Goal: Transaction & Acquisition: Purchase product/service

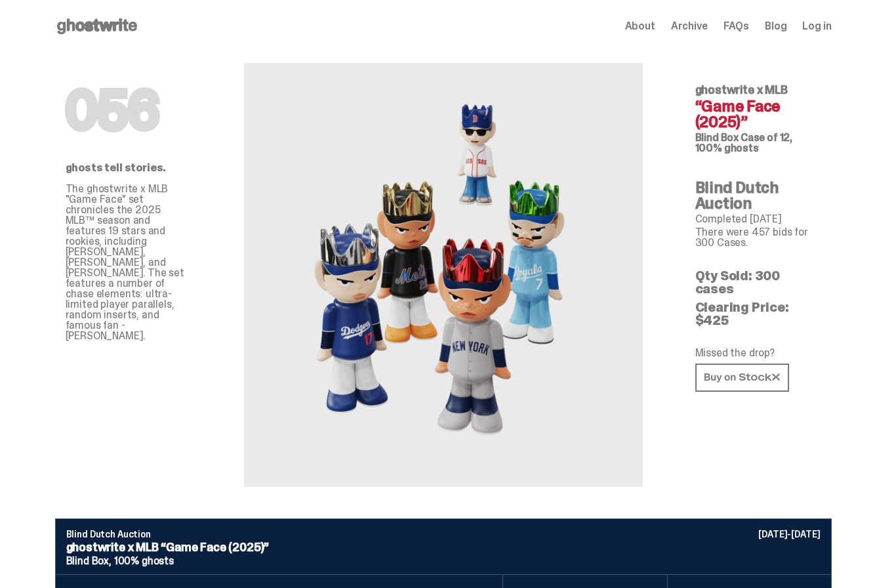
click at [109, 117] on h1 "056" at bounding box center [129, 110] width 126 height 52
click at [81, 29] on use at bounding box center [97, 26] width 80 height 16
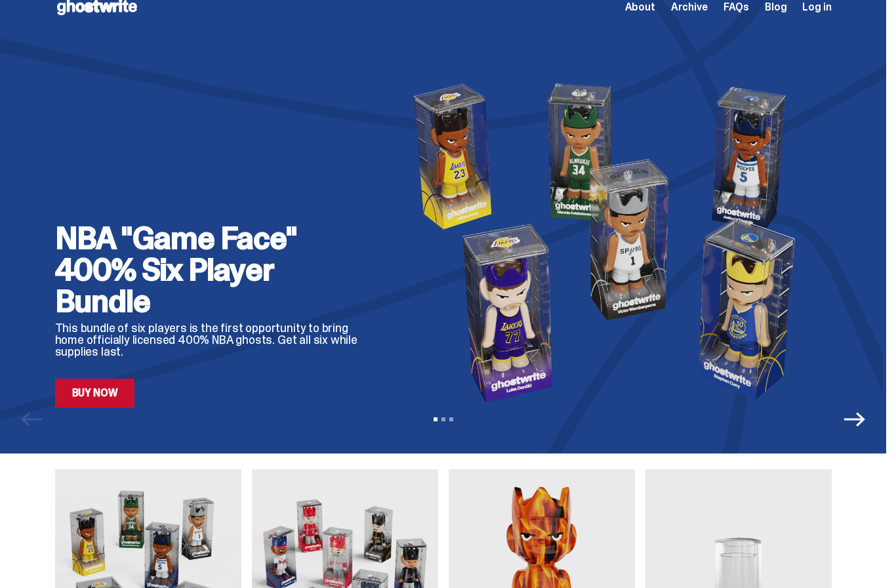
scroll to position [20, 0]
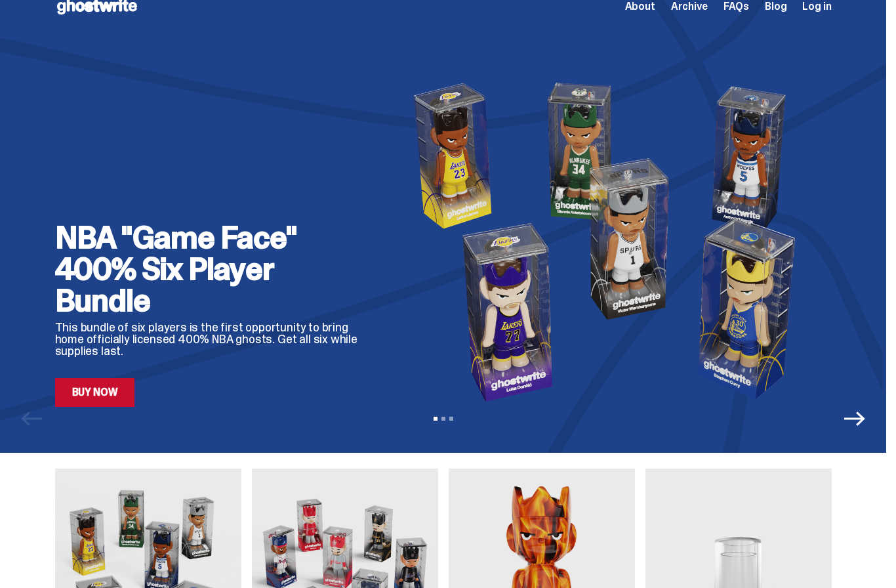
click at [88, 401] on link "Buy Now" at bounding box center [95, 392] width 80 height 29
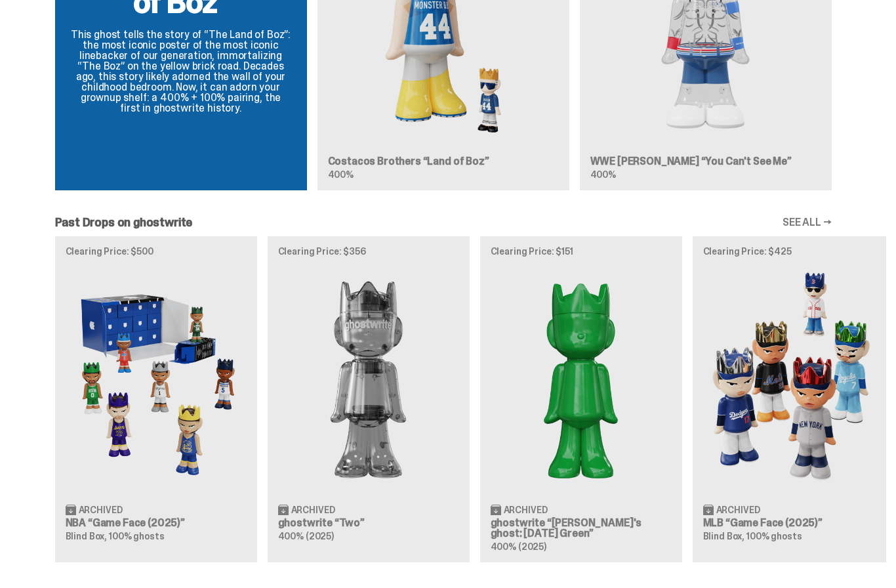
scroll to position [992, 0]
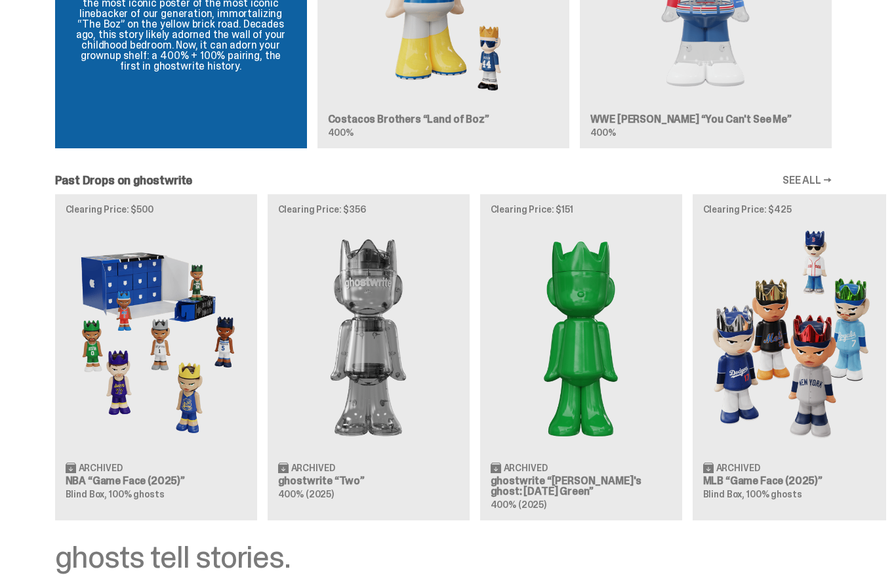
click at [102, 466] on span "Archived" at bounding box center [101, 467] width 44 height 9
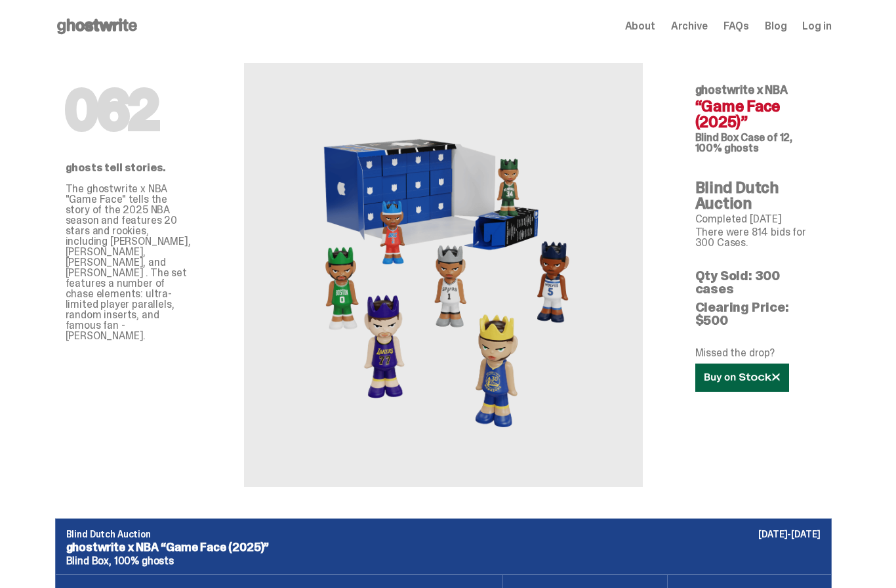
click at [727, 363] on link at bounding box center [742, 377] width 94 height 28
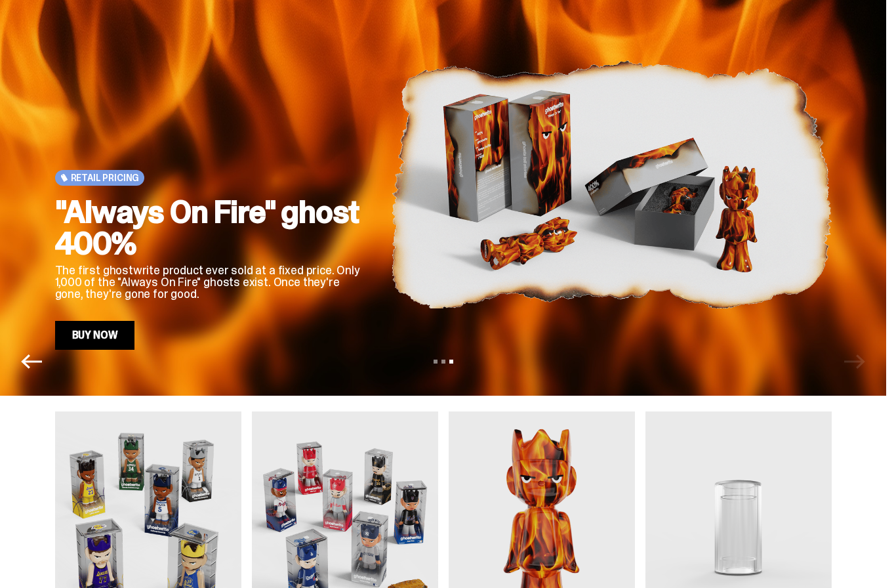
scroll to position [69, 0]
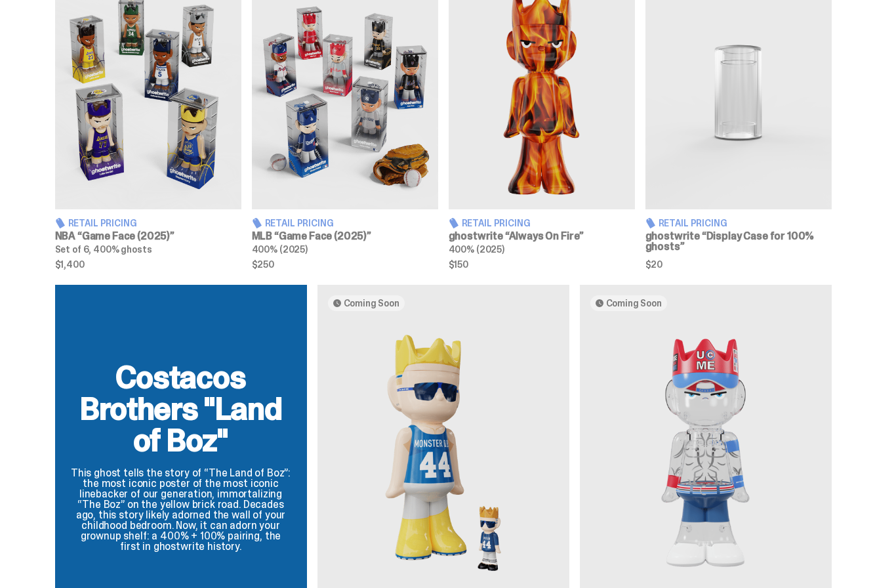
scroll to position [699, 0]
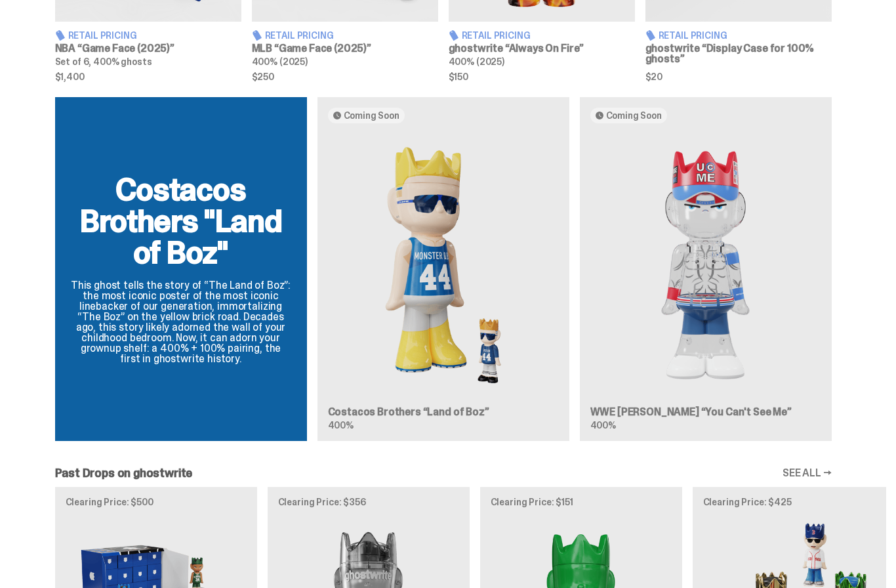
click at [777, 253] on img at bounding box center [705, 265] width 231 height 262
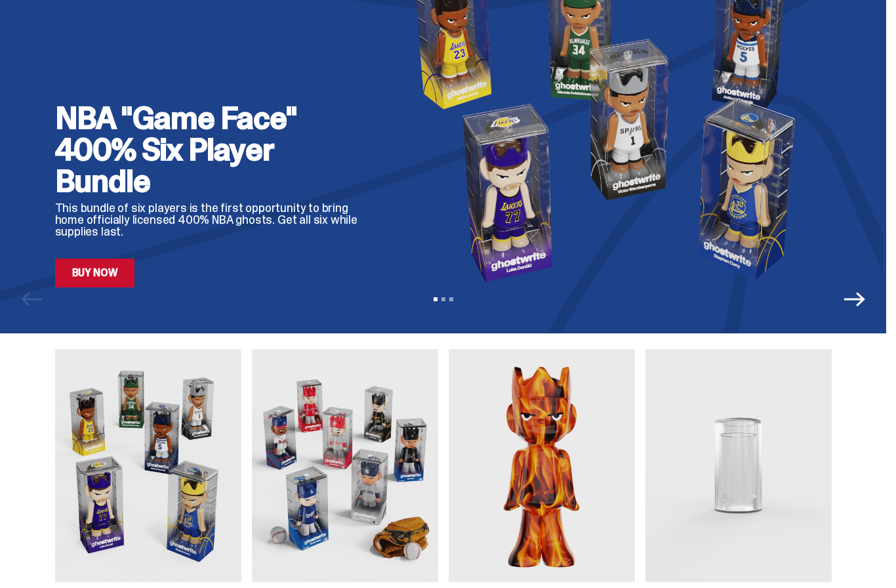
scroll to position [0, 0]
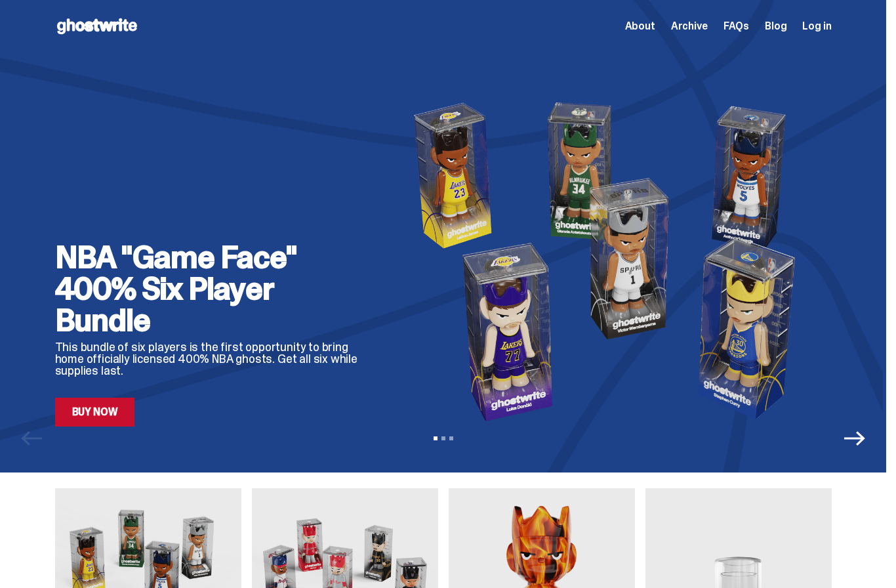
click at [87, 428] on div "View slide 1 View slide 2 View slide 3" at bounding box center [443, 438] width 886 height 21
click at [124, 395] on div "NBA "Game Face" 400% Six Player Bundle This bundle of six players is the first …" at bounding box center [212, 333] width 315 height 185
click at [81, 424] on link "Buy Now" at bounding box center [95, 412] width 80 height 29
